Goal: Information Seeking & Learning: Learn about a topic

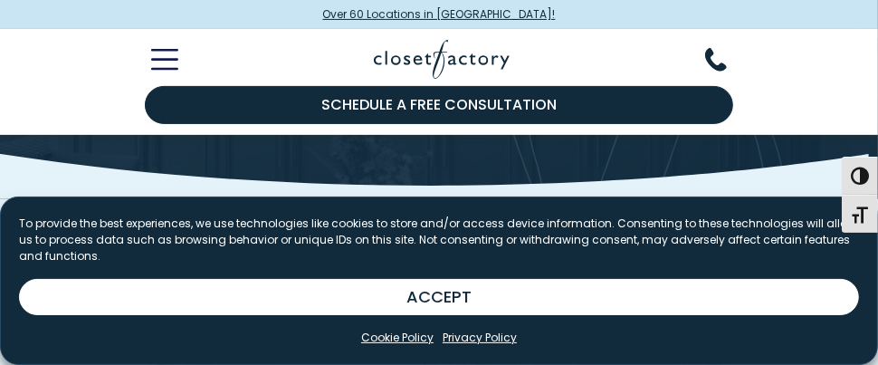
scroll to position [271, 0]
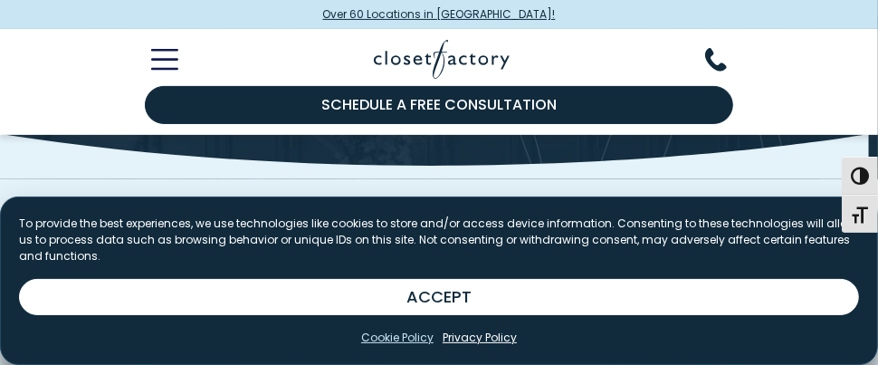
click at [403, 340] on link "Cookie Policy" at bounding box center [397, 337] width 72 height 16
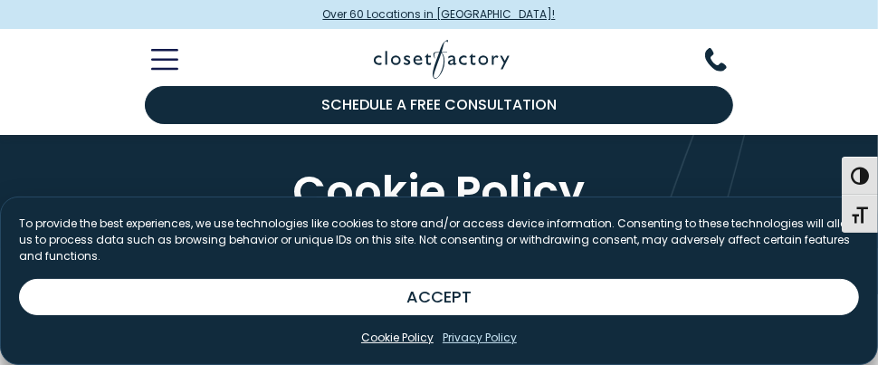
click at [486, 338] on link "Privacy Policy" at bounding box center [479, 337] width 74 height 16
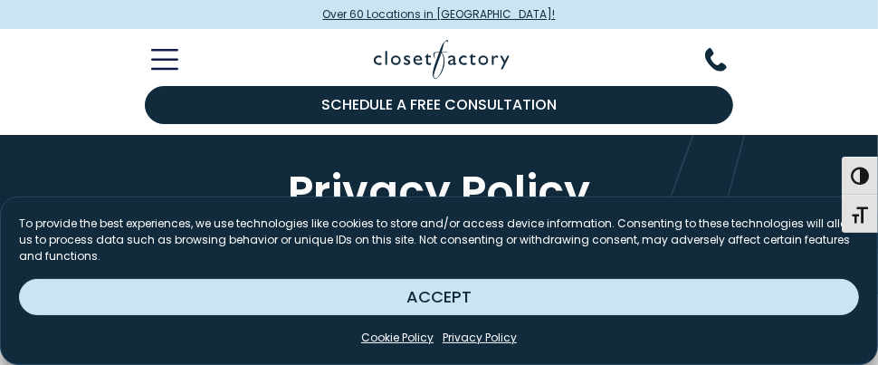
click at [539, 301] on button "ACCEPT" at bounding box center [439, 297] width 840 height 36
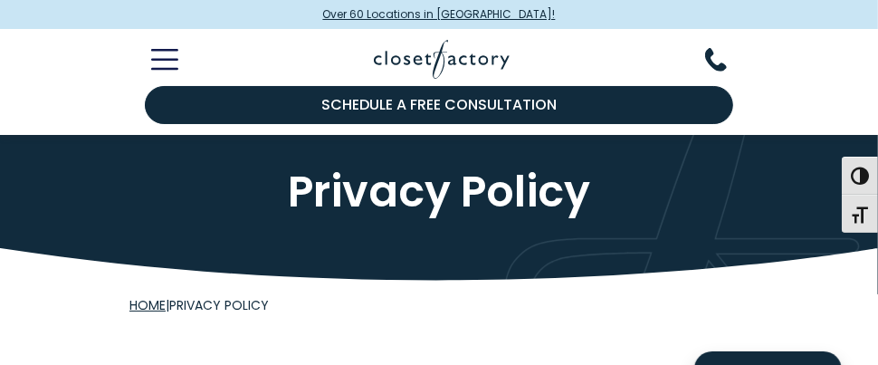
drag, startPoint x: 641, startPoint y: 214, endPoint x: 473, endPoint y: 239, distance: 170.2
click at [473, 239] on div "Privacy Policy" at bounding box center [439, 191] width 878 height 113
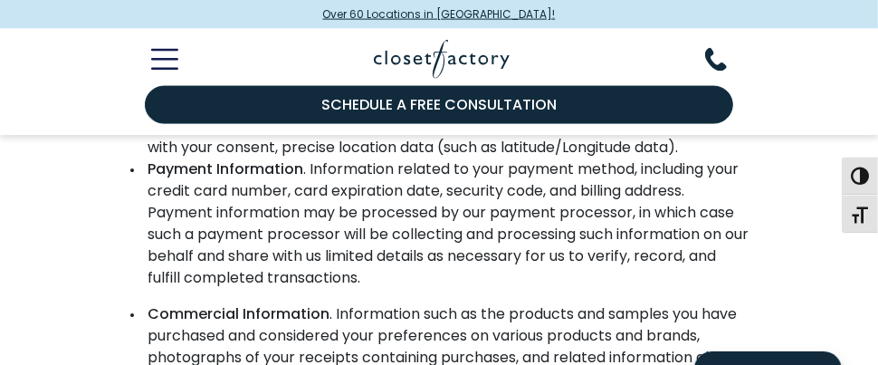
scroll to position [1538, 0]
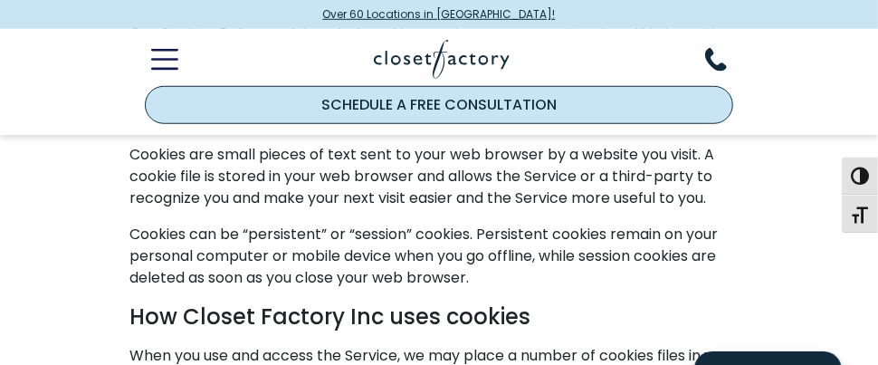
scroll to position [724, 0]
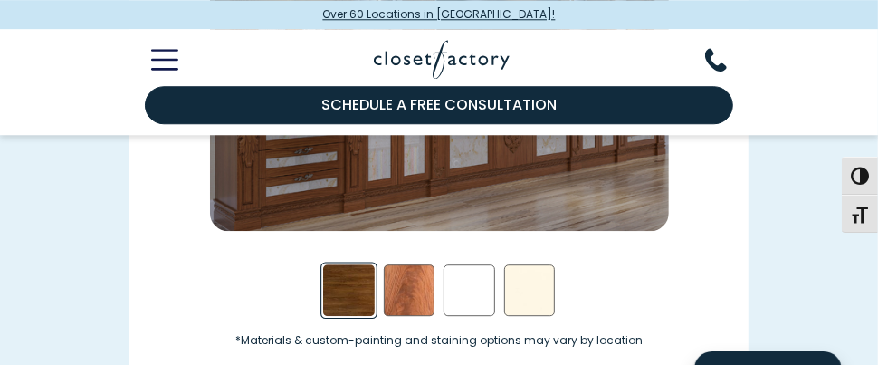
scroll to position [2532, 0]
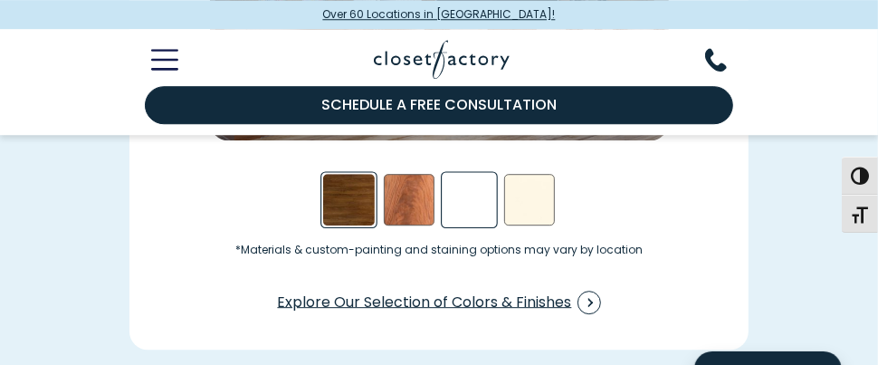
click at [474, 204] on div "White Swatch" at bounding box center [469, 200] width 52 height 52
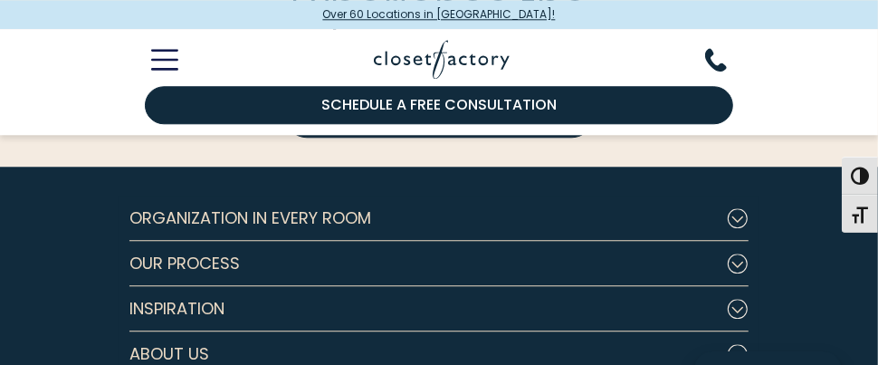
scroll to position [5699, 0]
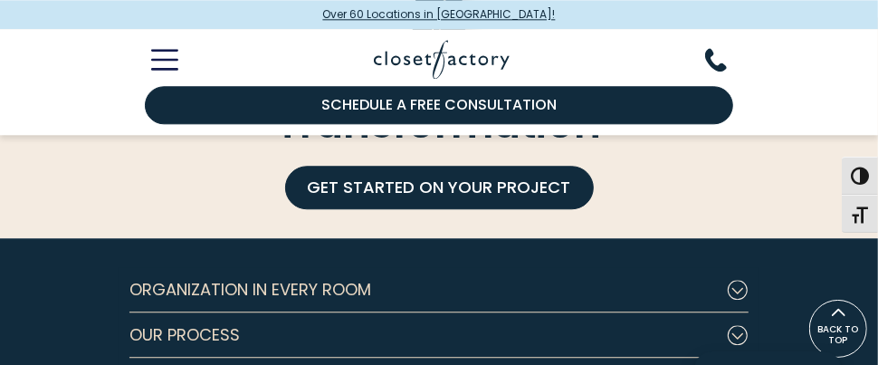
click at [334, 289] on span "Organization in Every Room" at bounding box center [250, 289] width 242 height 45
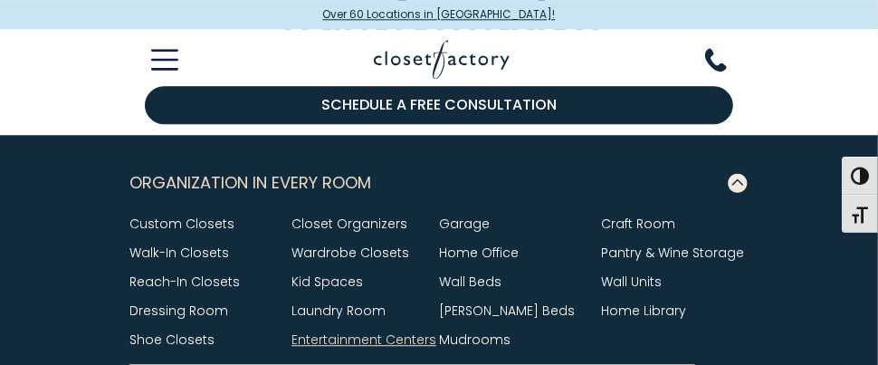
scroll to position [5880, 0]
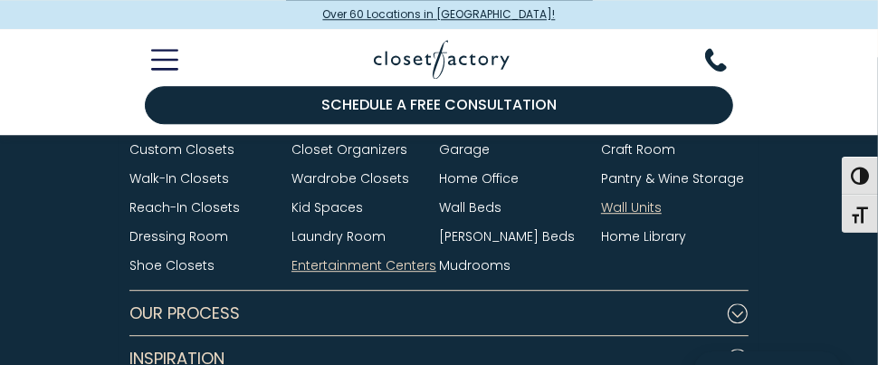
click at [652, 215] on link "Wall Units" at bounding box center [631, 207] width 61 height 18
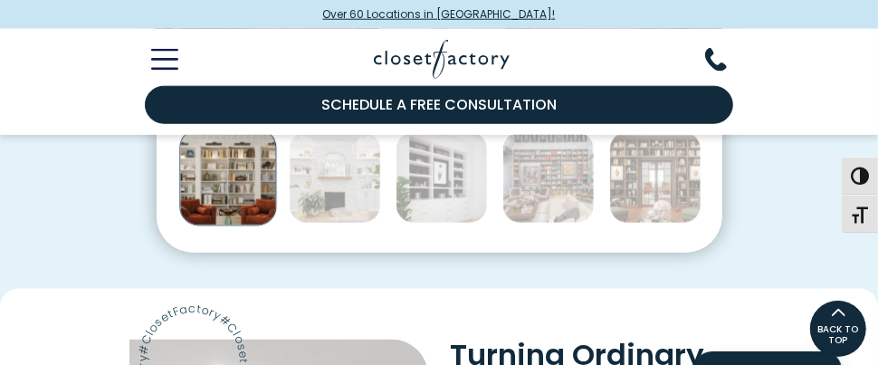
scroll to position [905, 0]
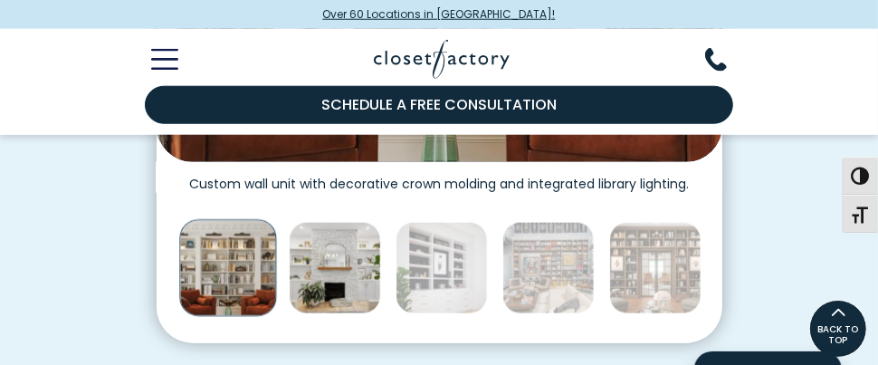
click at [354, 296] on img "Thumbnail Gallery" at bounding box center [335, 268] width 92 height 92
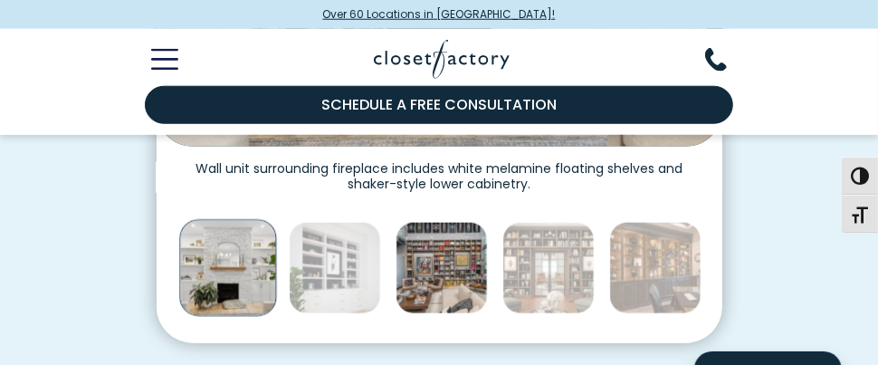
click at [461, 272] on img "Thumbnail Gallery" at bounding box center [441, 268] width 92 height 92
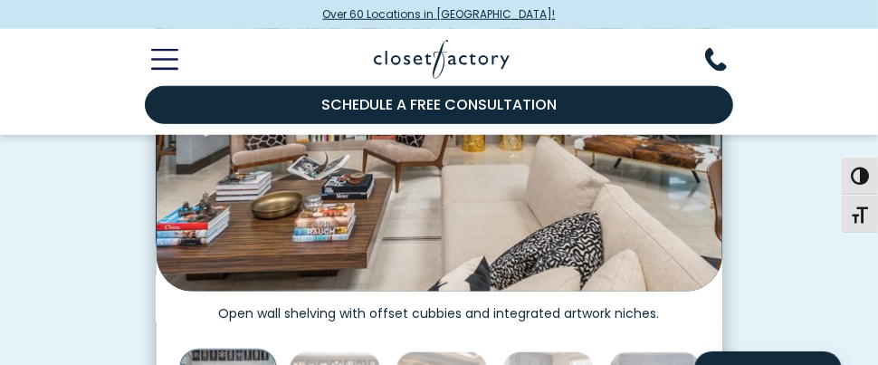
scroll to position [814, 0]
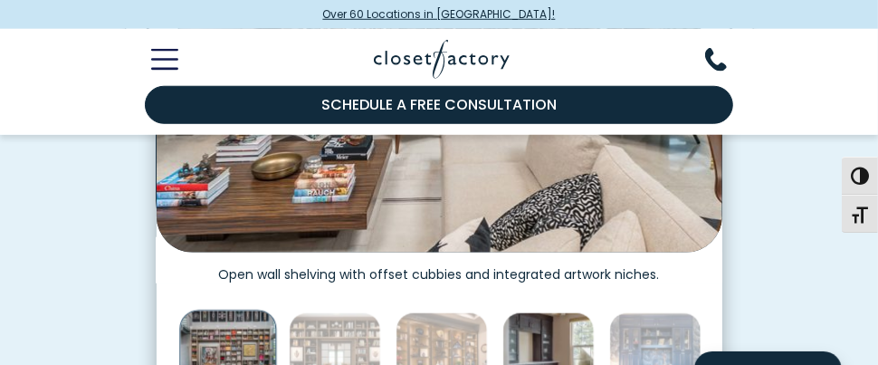
click at [567, 343] on img "Thumbnail Gallery" at bounding box center [548, 358] width 92 height 92
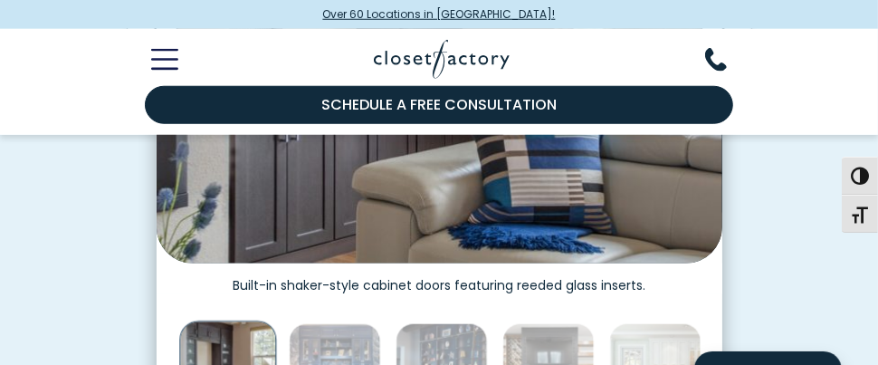
scroll to position [905, 0]
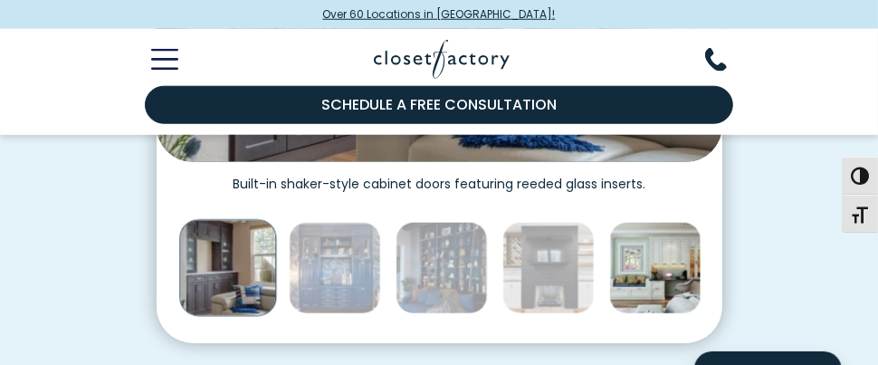
click at [659, 287] on img "Thumbnail Gallery" at bounding box center [655, 268] width 92 height 92
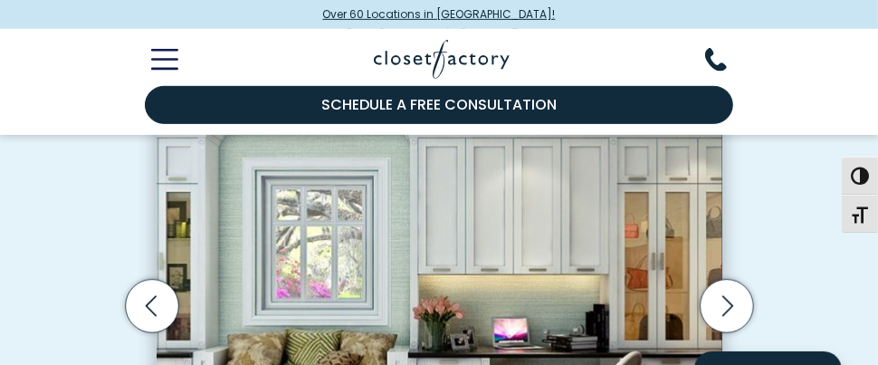
scroll to position [543, 0]
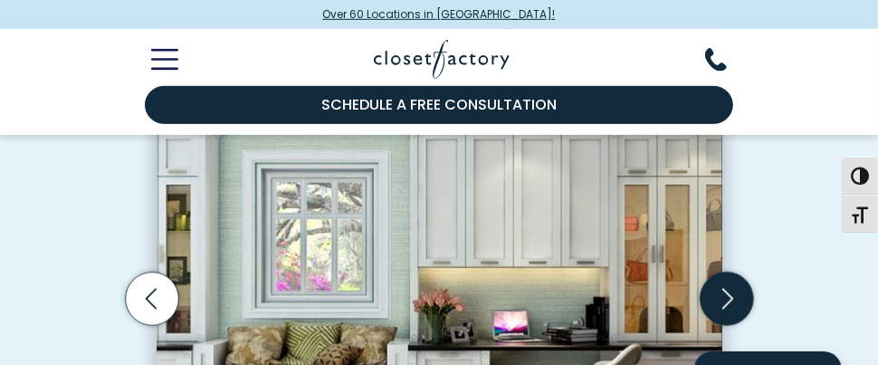
click at [723, 298] on icon "Next slide" at bounding box center [725, 297] width 53 height 53
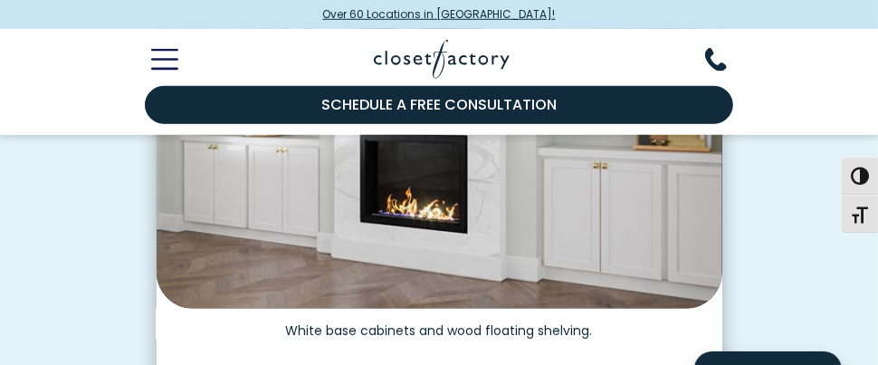
scroll to position [905, 0]
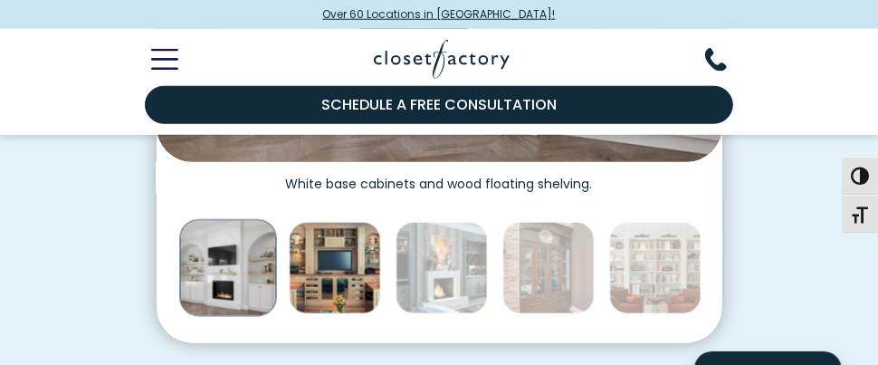
click at [345, 299] on img "Thumbnail Gallery" at bounding box center [335, 268] width 92 height 92
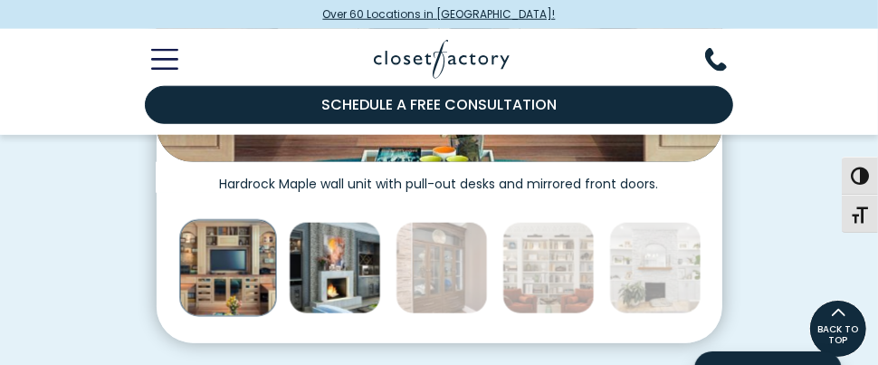
click at [314, 288] on img "Thumbnail Gallery" at bounding box center [335, 268] width 92 height 92
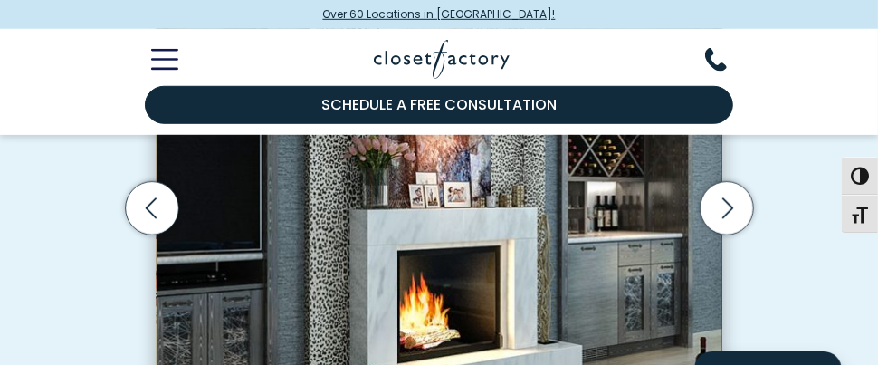
scroll to position [814, 0]
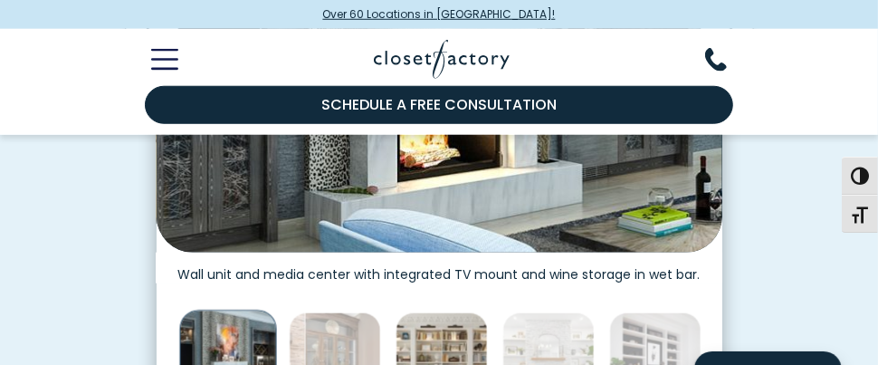
click at [451, 356] on img "Thumbnail Gallery" at bounding box center [441, 358] width 92 height 92
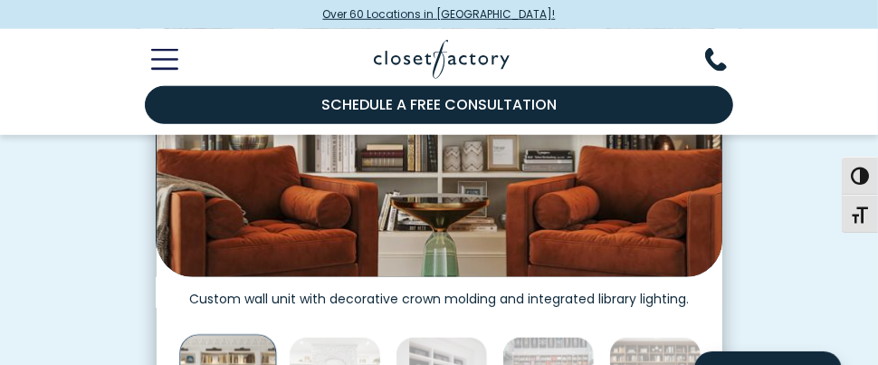
scroll to position [905, 0]
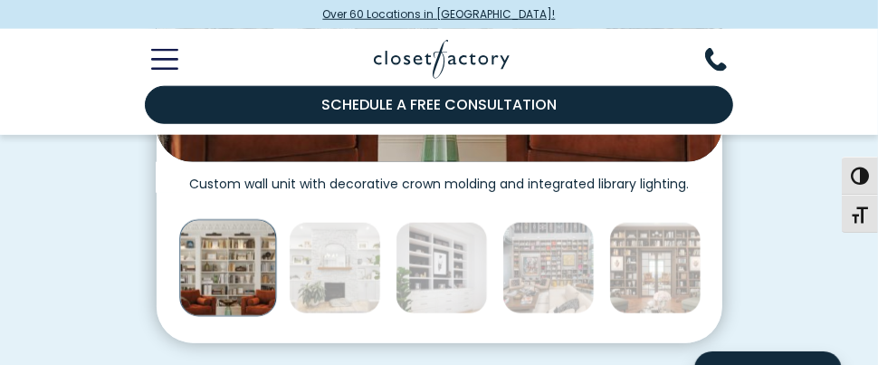
click at [232, 292] on img "Thumbnail Gallery" at bounding box center [227, 267] width 97 height 97
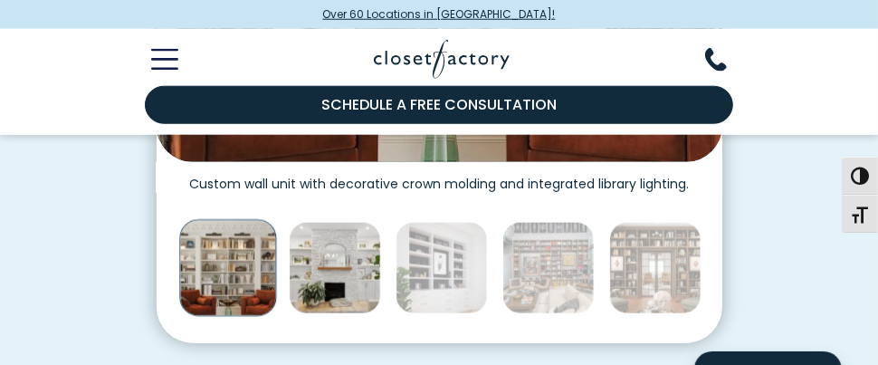
click at [350, 283] on img "Thumbnail Gallery" at bounding box center [335, 268] width 92 height 92
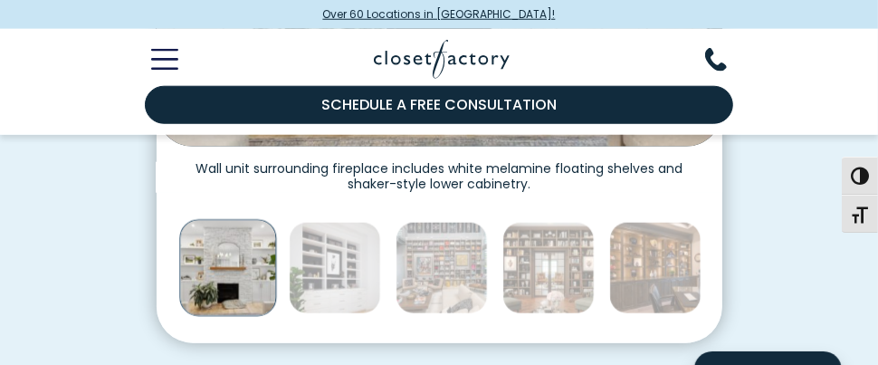
click at [350, 283] on img "Thumbnail Gallery" at bounding box center [335, 268] width 92 height 92
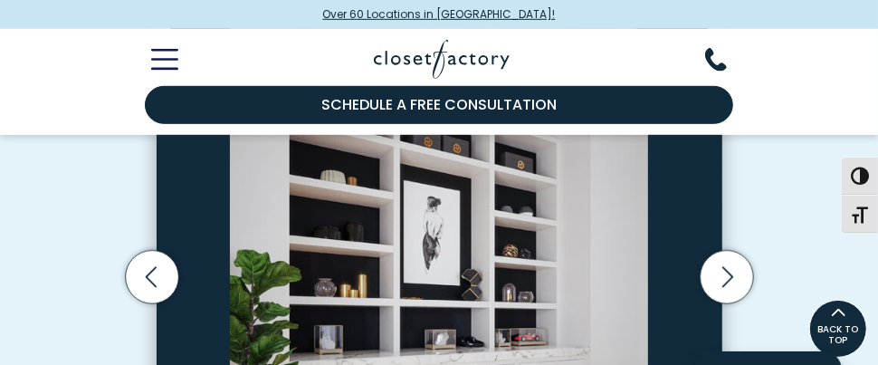
scroll to position [543, 0]
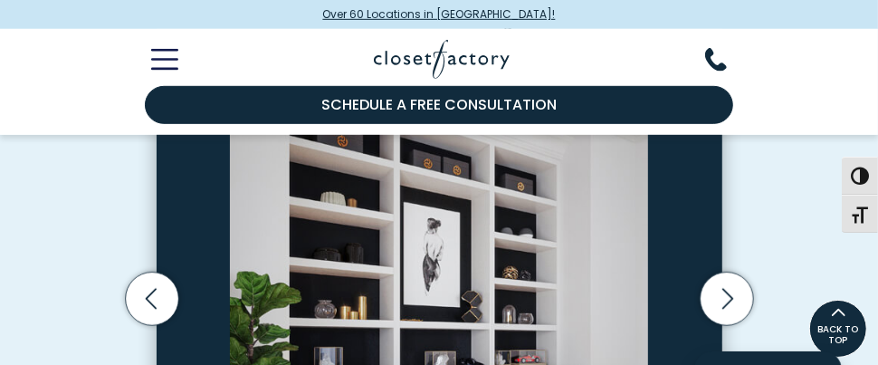
drag, startPoint x: 476, startPoint y: 201, endPoint x: 381, endPoint y: 193, distance: 95.3
click at [382, 193] on img "Thumbnail Gallery" at bounding box center [439, 276] width 565 height 466
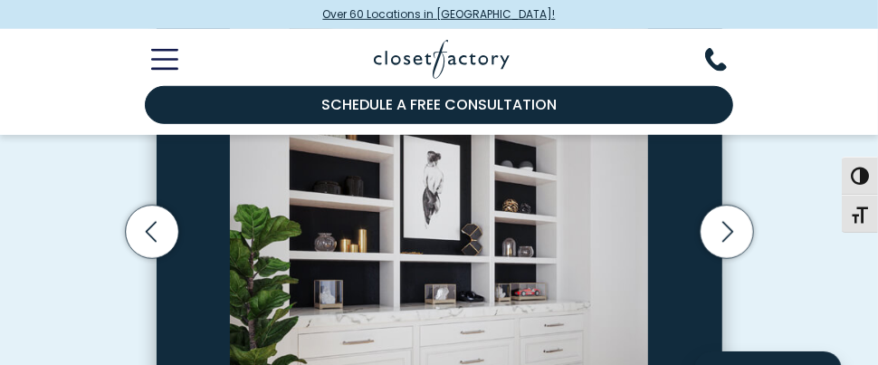
scroll to position [633, 0]
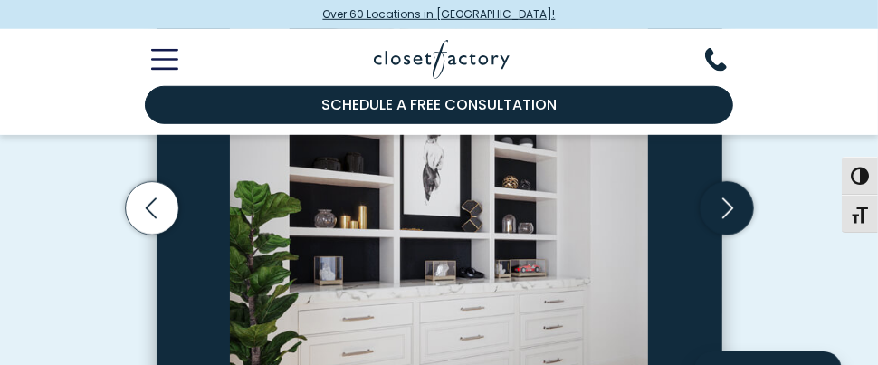
click at [719, 214] on icon "Next slide" at bounding box center [725, 207] width 53 height 53
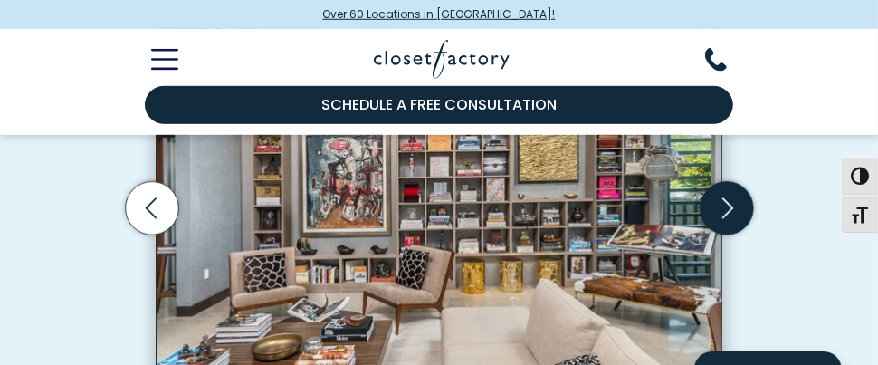
click at [720, 212] on icon "Next slide" at bounding box center [725, 207] width 53 height 53
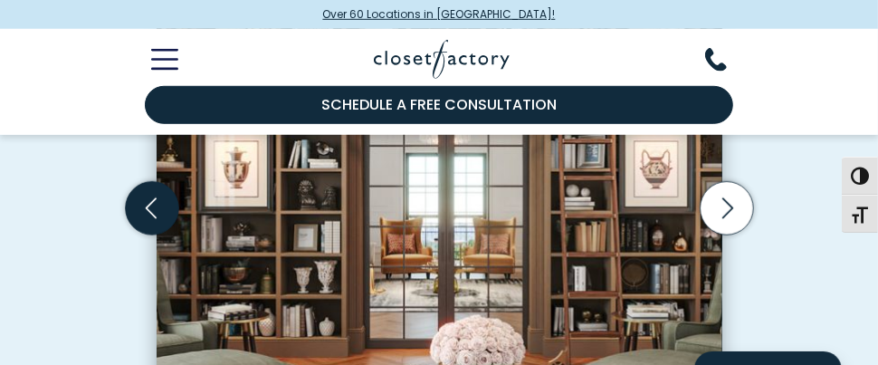
click at [144, 215] on icon "Previous slide" at bounding box center [151, 207] width 53 height 53
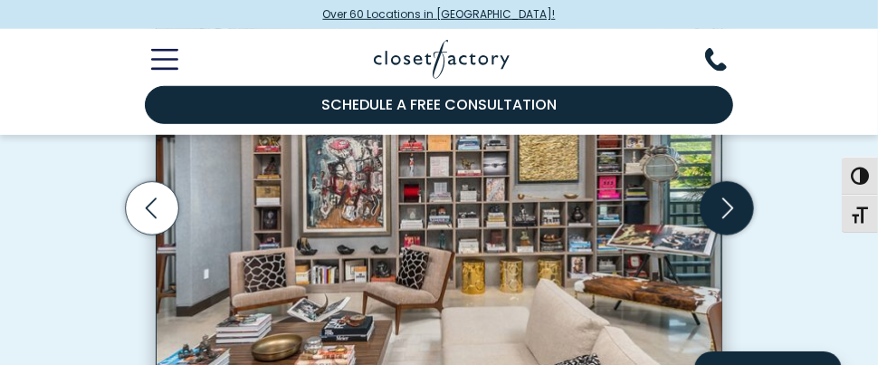
click at [717, 211] on icon "Next slide" at bounding box center [725, 207] width 53 height 53
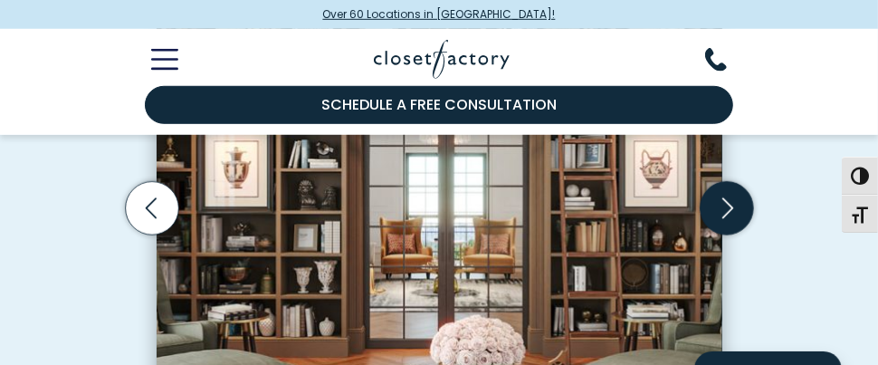
click at [717, 211] on icon "Next slide" at bounding box center [725, 207] width 53 height 53
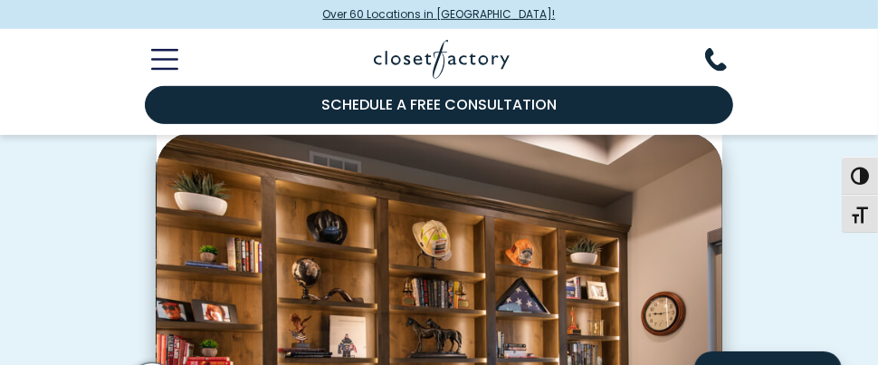
scroll to position [543, 0]
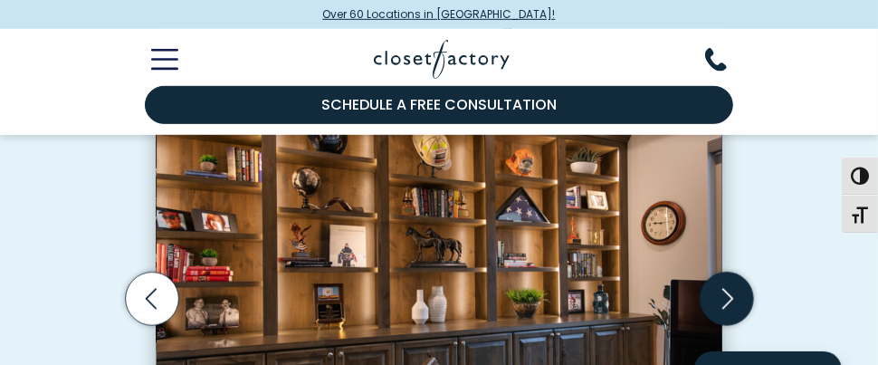
click at [725, 297] on icon "Next slide" at bounding box center [725, 297] width 53 height 53
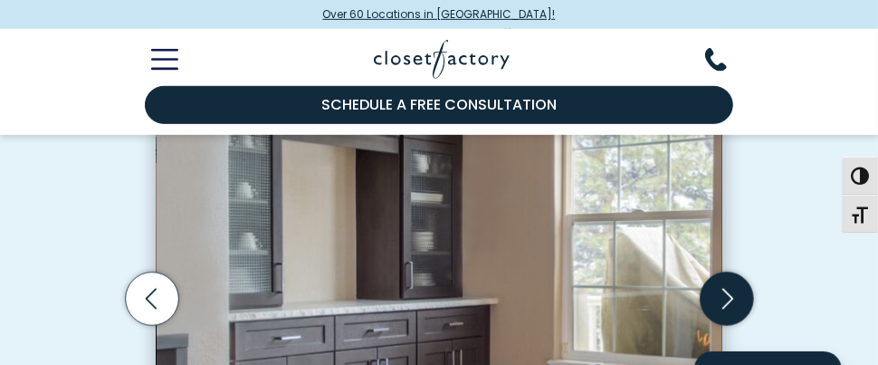
click at [733, 298] on icon "Next slide" at bounding box center [725, 297] width 53 height 53
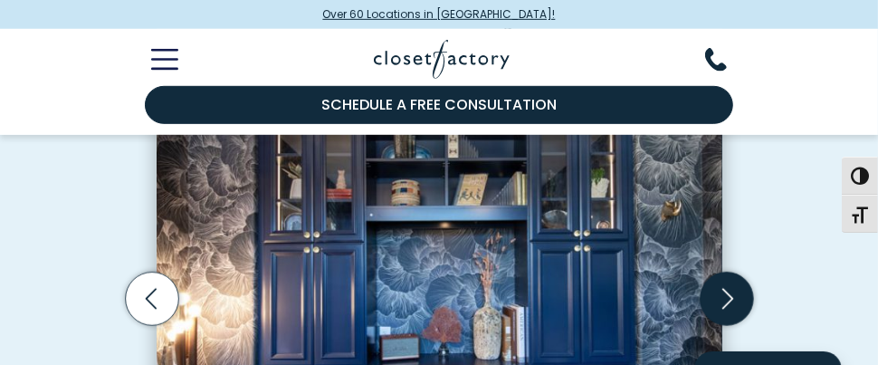
click at [732, 297] on icon "Next slide" at bounding box center [726, 298] width 11 height 21
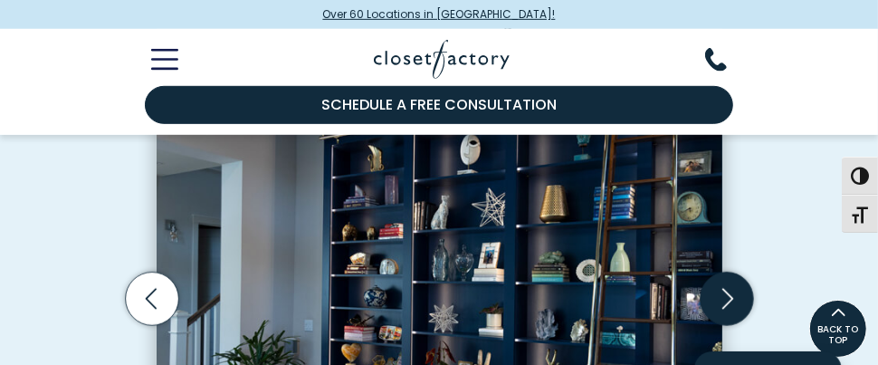
click at [727, 298] on icon "Next slide" at bounding box center [725, 297] width 53 height 53
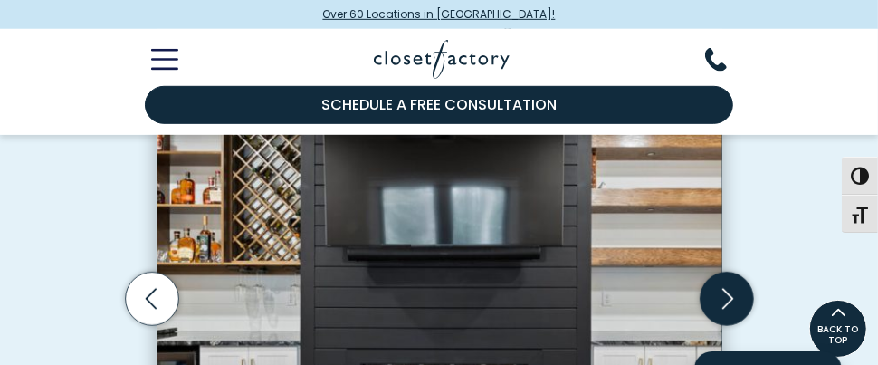
click at [733, 294] on icon "Next slide" at bounding box center [725, 297] width 53 height 53
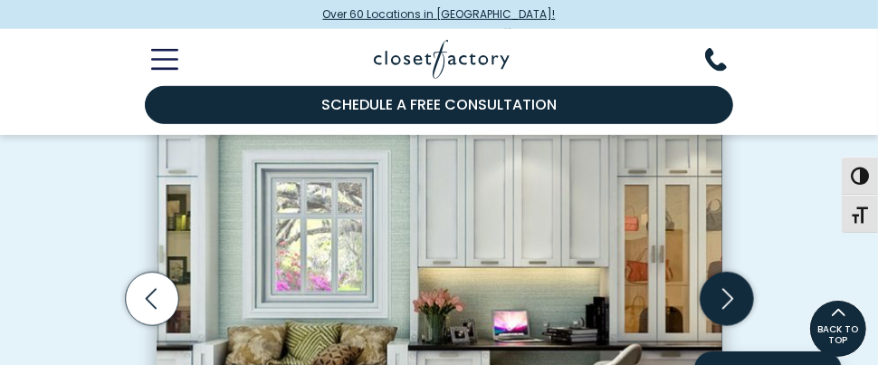
click at [734, 289] on icon "Next slide" at bounding box center [725, 297] width 53 height 53
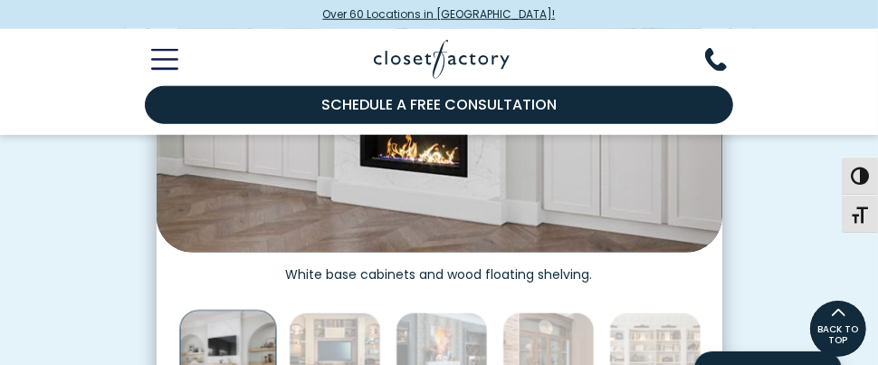
scroll to position [633, 0]
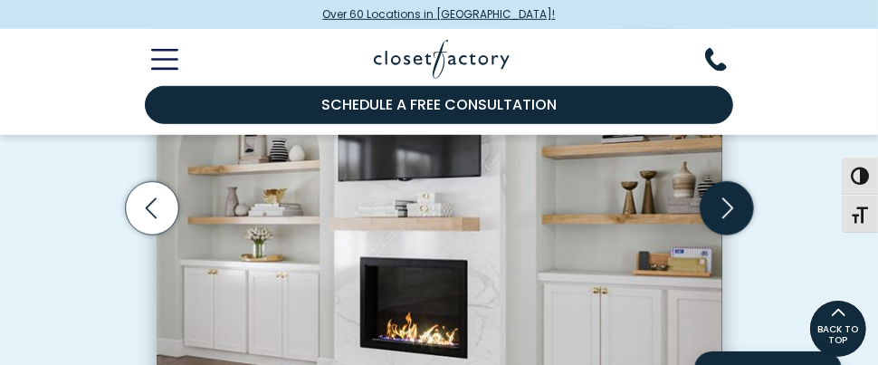
click at [729, 210] on icon "Next slide" at bounding box center [726, 207] width 11 height 21
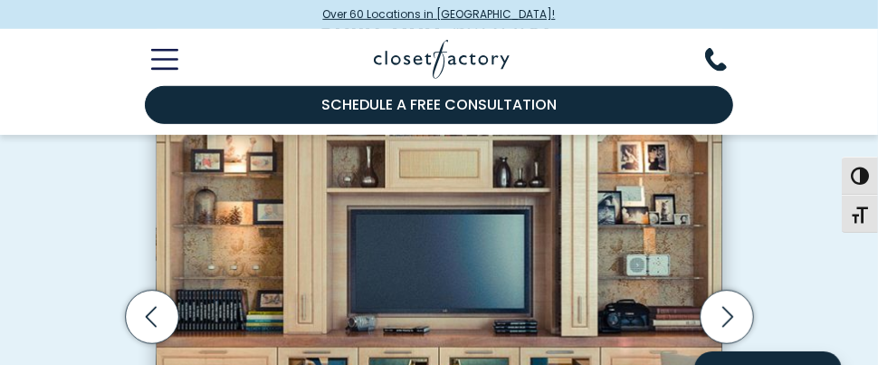
scroll to position [543, 0]
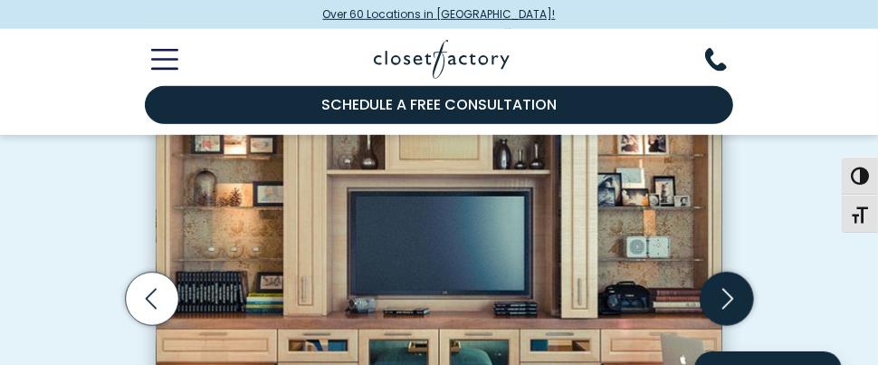
click at [721, 297] on icon "Next slide" at bounding box center [725, 297] width 53 height 53
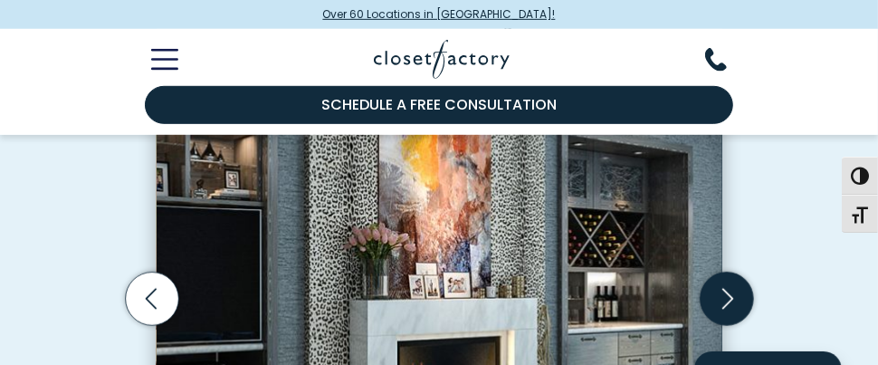
click at [720, 296] on icon "Next slide" at bounding box center [725, 297] width 53 height 53
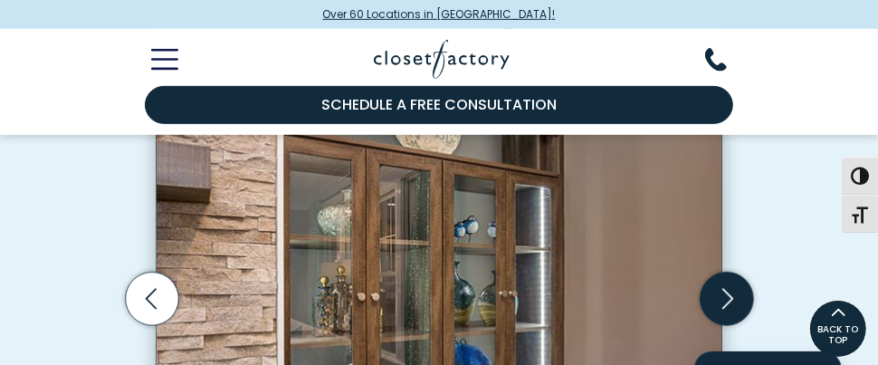
click at [721, 290] on icon "Next slide" at bounding box center [725, 297] width 53 height 53
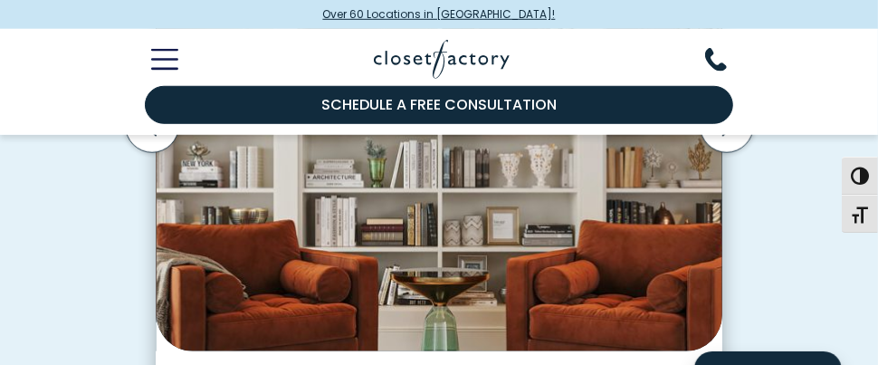
scroll to position [633, 0]
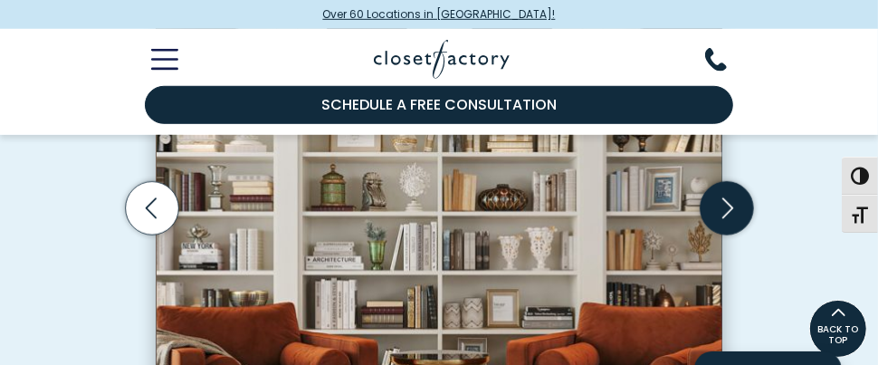
click at [717, 199] on icon "Next slide" at bounding box center [725, 207] width 53 height 53
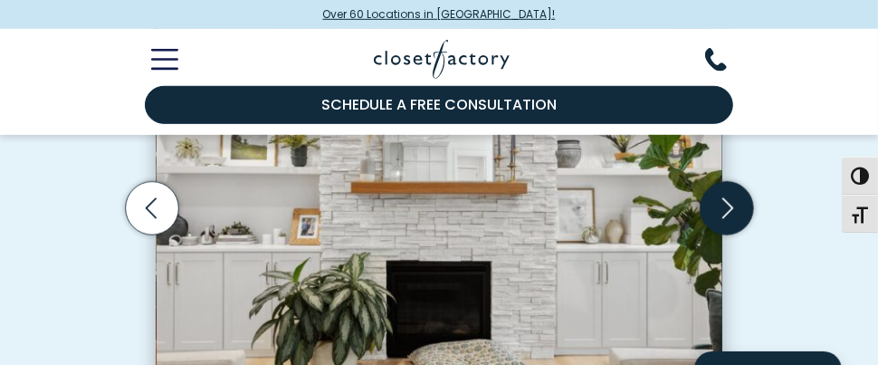
click at [726, 208] on icon "Next slide" at bounding box center [725, 207] width 53 height 53
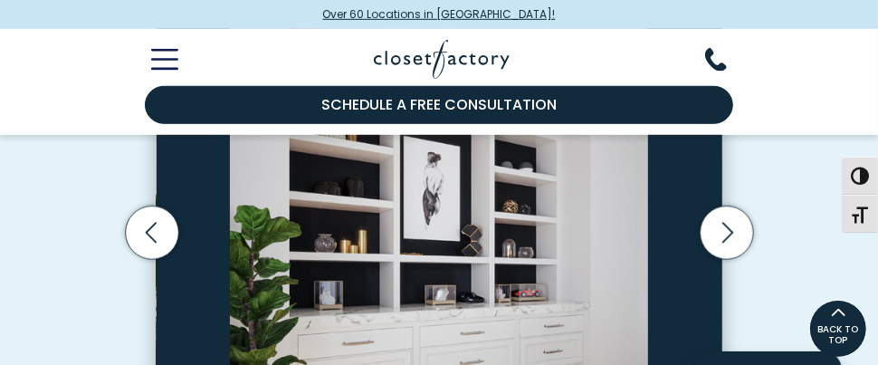
scroll to position [543, 0]
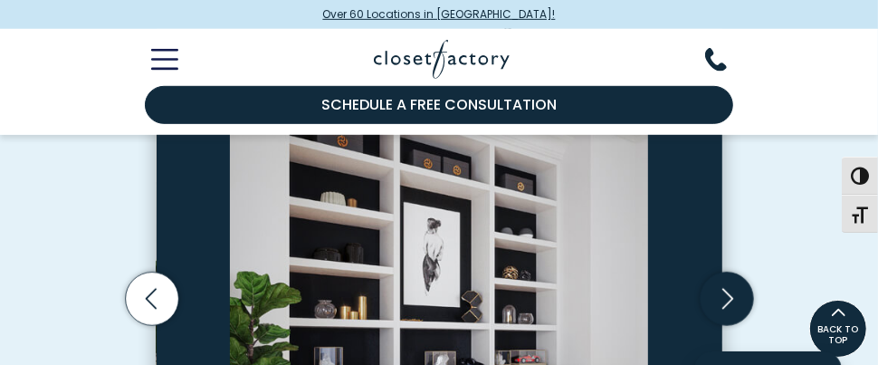
click at [734, 295] on icon "Next slide" at bounding box center [725, 297] width 53 height 53
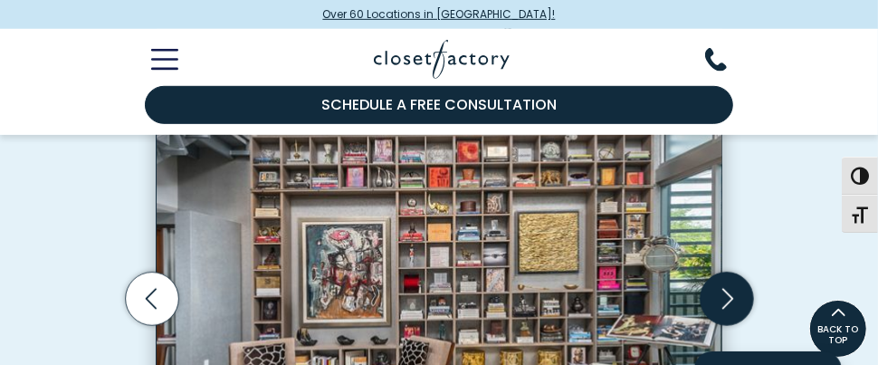
click at [724, 294] on icon "Next slide" at bounding box center [725, 297] width 53 height 53
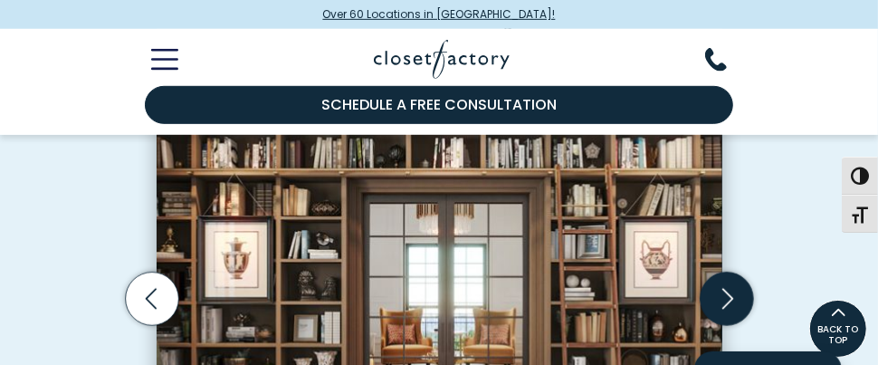
click at [724, 291] on icon "Next slide" at bounding box center [725, 297] width 53 height 53
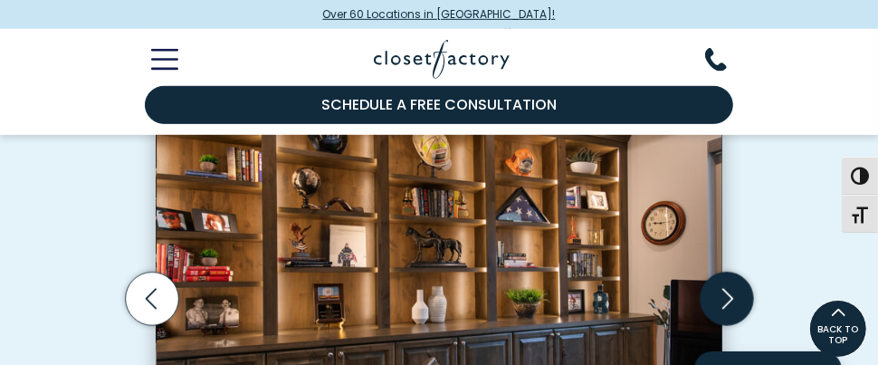
click at [722, 296] on icon "Next slide" at bounding box center [725, 297] width 53 height 53
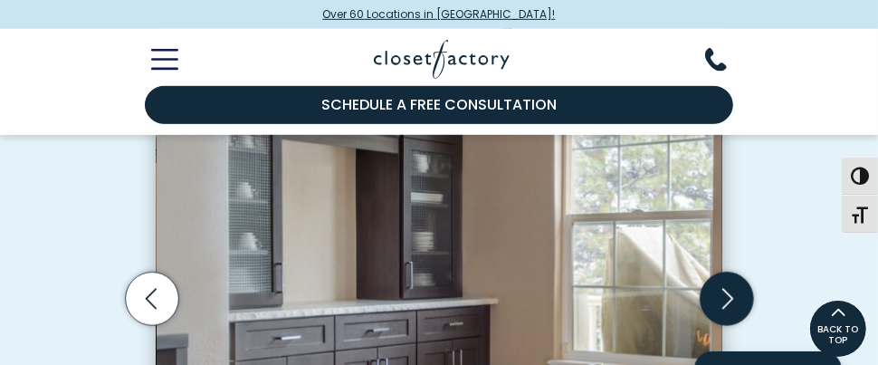
click at [720, 289] on icon "Next slide" at bounding box center [725, 297] width 53 height 53
